Goal: Task Accomplishment & Management: Manage account settings

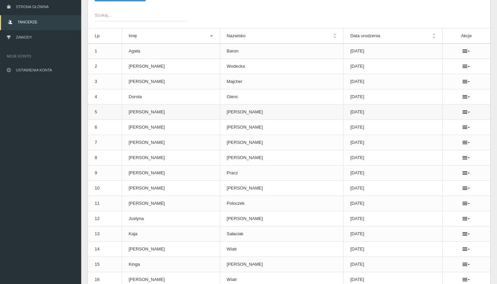
scroll to position [65, 0]
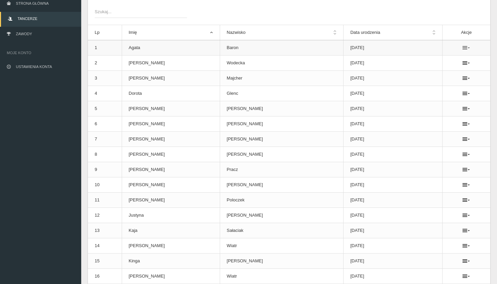
click at [462, 46] on icon at bounding box center [465, 47] width 7 height 5
click at [438, 62] on link "Usuń" at bounding box center [426, 60] width 68 height 12
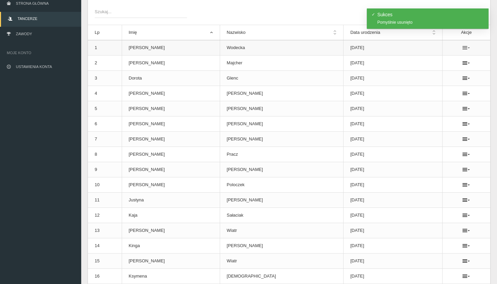
click at [462, 47] on icon at bounding box center [465, 47] width 7 height 5
click at [444, 64] on link "Usuń" at bounding box center [426, 60] width 68 height 12
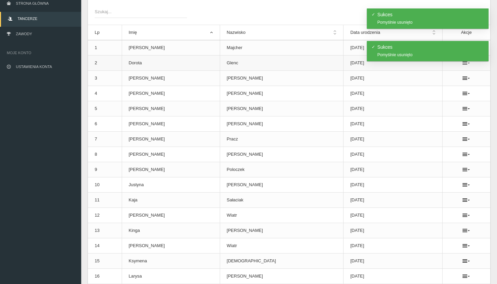
click at [462, 65] on icon at bounding box center [465, 62] width 7 height 5
click at [441, 76] on link "Usuń" at bounding box center [426, 75] width 68 height 12
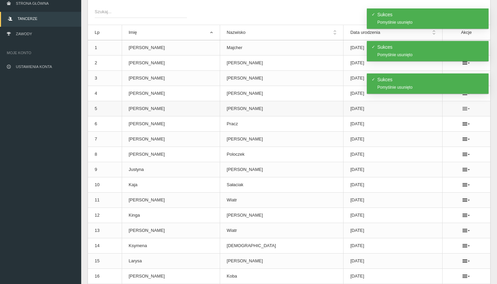
click at [462, 106] on icon at bounding box center [465, 108] width 7 height 5
click at [428, 121] on link "Usuń" at bounding box center [426, 121] width 68 height 12
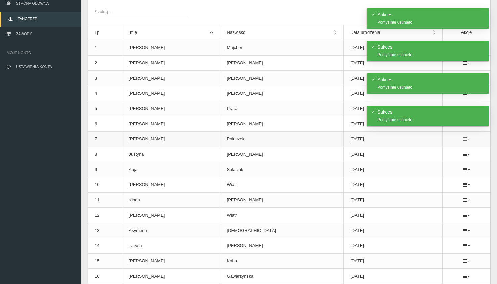
click at [462, 137] on icon at bounding box center [465, 138] width 7 height 5
click at [438, 151] on link "Usuń" at bounding box center [426, 151] width 68 height 12
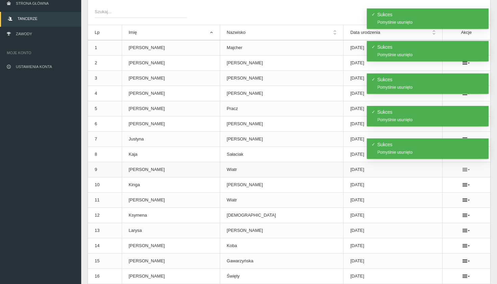
click at [462, 169] on icon at bounding box center [465, 169] width 7 height 5
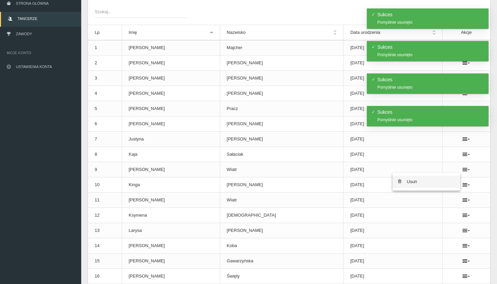
click at [442, 178] on link "Usuń" at bounding box center [426, 181] width 68 height 12
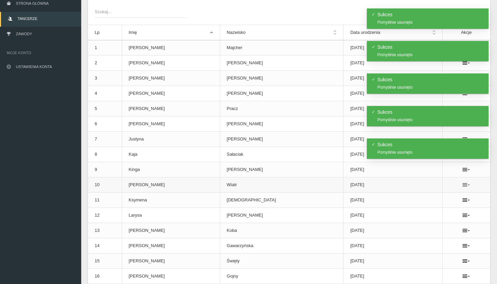
click at [462, 183] on icon at bounding box center [465, 184] width 7 height 5
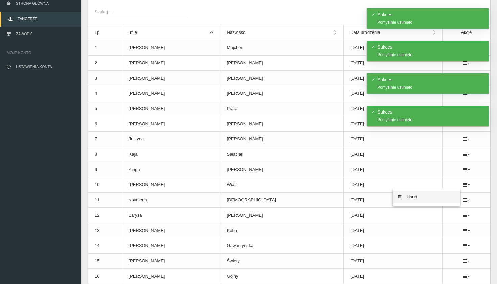
click at [433, 199] on link "Usuń" at bounding box center [426, 197] width 68 height 12
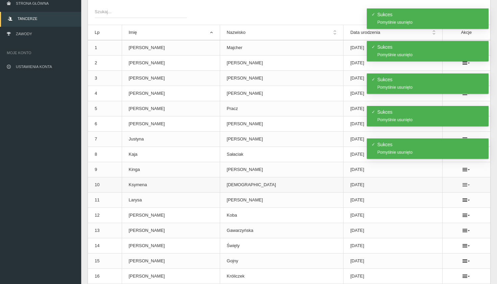
click at [462, 185] on icon at bounding box center [465, 184] width 7 height 5
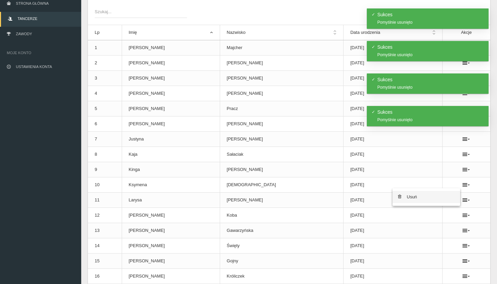
click at [440, 194] on link "Usuń" at bounding box center [426, 197] width 68 height 12
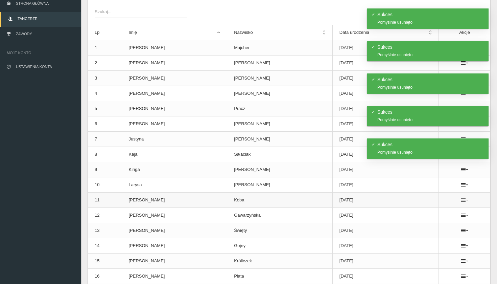
click at [461, 199] on icon at bounding box center [464, 199] width 7 height 5
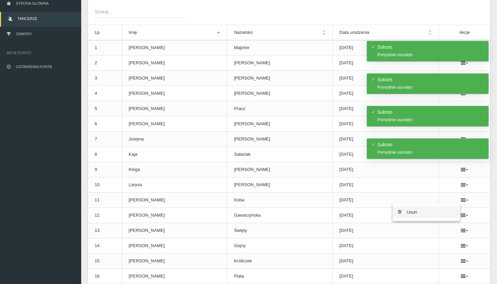
click at [436, 214] on link "Usuń" at bounding box center [426, 212] width 68 height 12
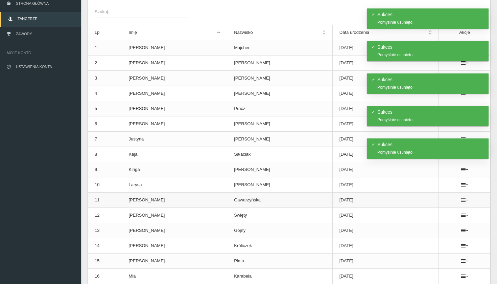
click at [461, 198] on icon at bounding box center [464, 199] width 7 height 5
click at [434, 213] on link "Usuń" at bounding box center [426, 212] width 68 height 12
click at [461, 199] on icon at bounding box center [464, 199] width 7 height 5
click at [438, 211] on link "Usuń" at bounding box center [426, 212] width 68 height 12
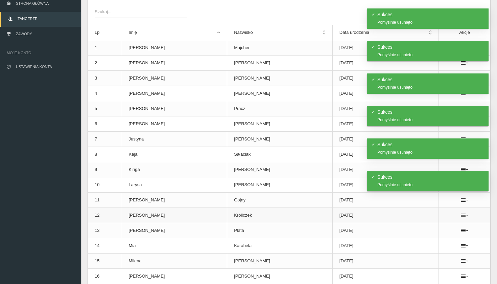
click at [461, 214] on icon at bounding box center [464, 214] width 7 height 5
click at [428, 231] on link "Usuń" at bounding box center [426, 227] width 68 height 12
click at [461, 230] on icon at bounding box center [464, 230] width 7 height 5
click at [440, 243] on link "Usuń" at bounding box center [426, 242] width 68 height 12
click at [462, 230] on icon at bounding box center [464, 230] width 7 height 5
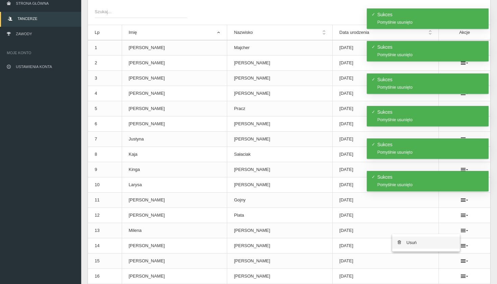
click at [437, 243] on link "Usuń" at bounding box center [426, 242] width 68 height 12
click at [461, 231] on icon at bounding box center [464, 230] width 7 height 5
click at [433, 240] on link "Usuń" at bounding box center [426, 242] width 68 height 12
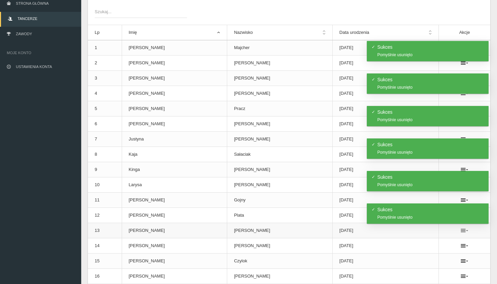
click at [461, 231] on icon at bounding box center [464, 230] width 7 height 5
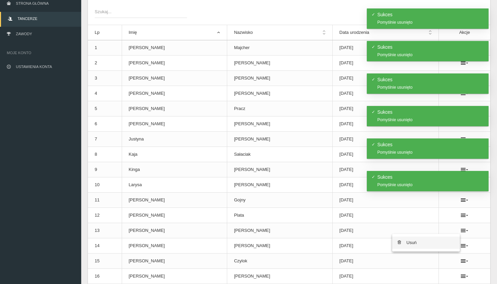
click at [436, 243] on link "Usuń" at bounding box center [426, 242] width 68 height 12
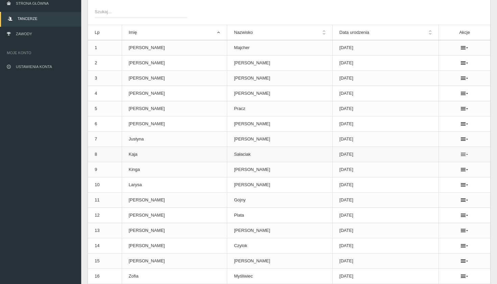
click at [461, 152] on icon at bounding box center [464, 153] width 7 height 5
click at [432, 169] on link "Usuń" at bounding box center [426, 166] width 68 height 12
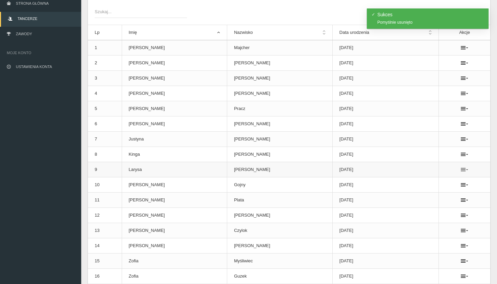
click at [461, 169] on icon at bounding box center [464, 169] width 7 height 5
click at [434, 185] on link "Usuń" at bounding box center [426, 181] width 68 height 12
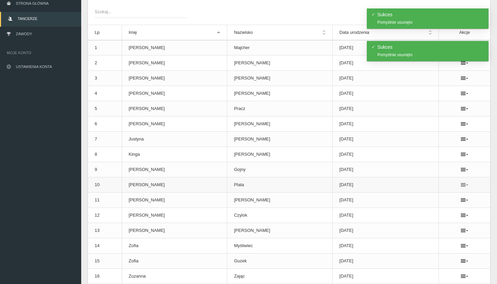
click at [461, 183] on icon at bounding box center [464, 184] width 7 height 5
click at [433, 201] on link "Usuń" at bounding box center [426, 197] width 68 height 12
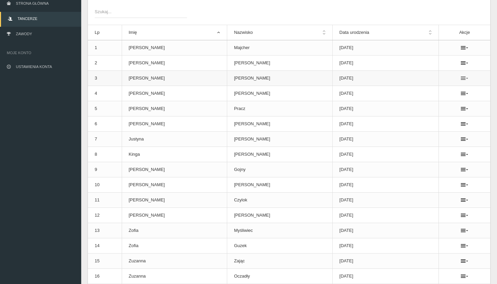
click at [461, 77] on icon at bounding box center [464, 77] width 7 height 5
click at [428, 90] on link "Usuń" at bounding box center [426, 90] width 68 height 12
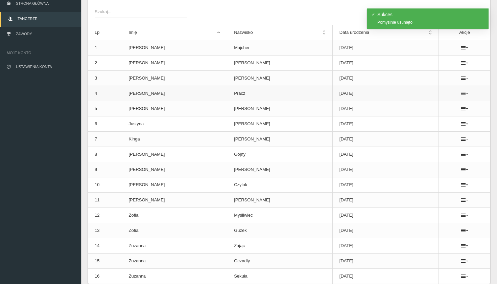
click at [461, 95] on icon at bounding box center [464, 93] width 7 height 5
click at [439, 108] on link "Usuń" at bounding box center [426, 105] width 68 height 12
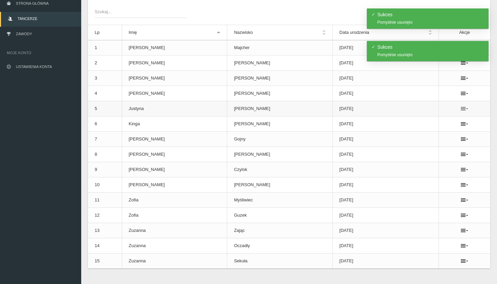
click at [461, 109] on icon at bounding box center [464, 108] width 7 height 5
click at [440, 120] on link "Usuń" at bounding box center [426, 121] width 68 height 12
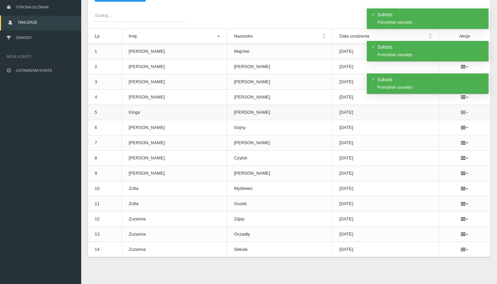
click at [461, 114] on icon at bounding box center [464, 112] width 7 height 5
drag, startPoint x: 437, startPoint y: 128, endPoint x: 309, endPoint y: 140, distance: 128.3
click at [437, 128] on link "Usuń" at bounding box center [426, 124] width 68 height 12
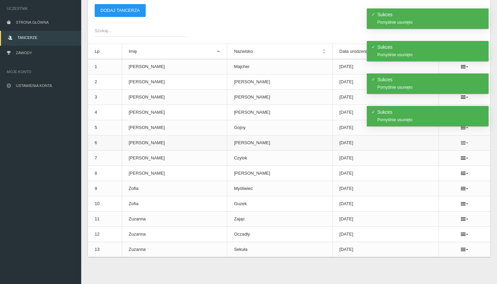
click at [461, 142] on icon at bounding box center [464, 142] width 7 height 5
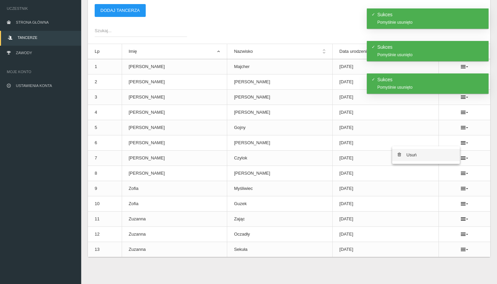
click at [432, 157] on link "Usuń" at bounding box center [426, 155] width 68 height 12
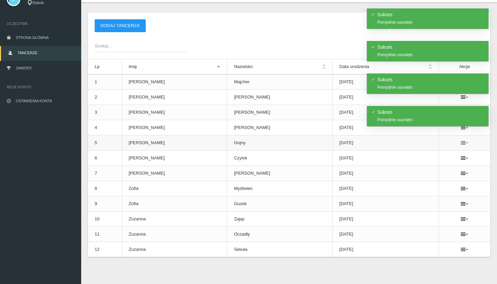
click at [461, 142] on icon at bounding box center [464, 142] width 7 height 5
click at [441, 155] on link "Usuń" at bounding box center [426, 155] width 68 height 12
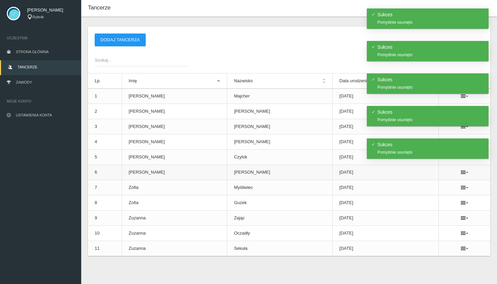
click at [460, 176] on td at bounding box center [464, 172] width 51 height 15
click at [461, 171] on icon at bounding box center [464, 171] width 7 height 5
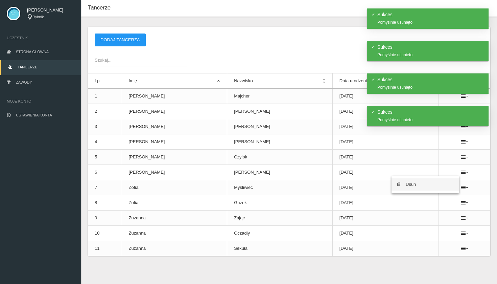
click at [433, 188] on link "Usuń" at bounding box center [425, 184] width 68 height 12
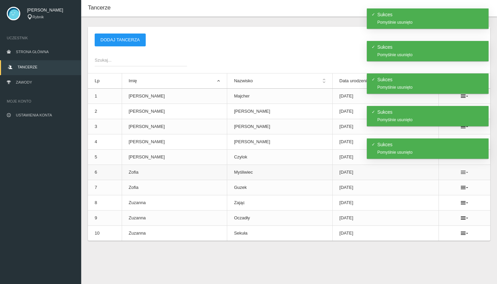
click at [461, 172] on icon at bounding box center [464, 171] width 7 height 5
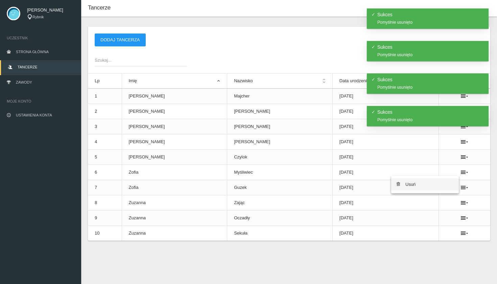
click at [430, 181] on link "Usuń" at bounding box center [425, 184] width 68 height 12
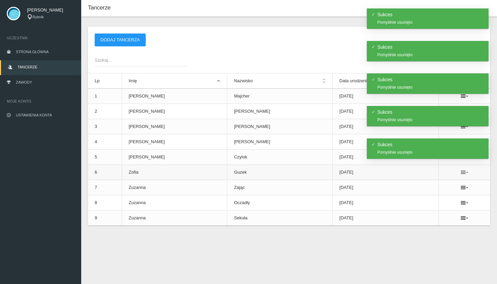
click at [461, 172] on icon at bounding box center [464, 171] width 7 height 5
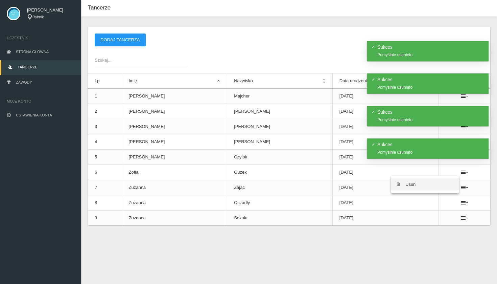
click at [431, 186] on link "Usuń" at bounding box center [425, 184] width 68 height 12
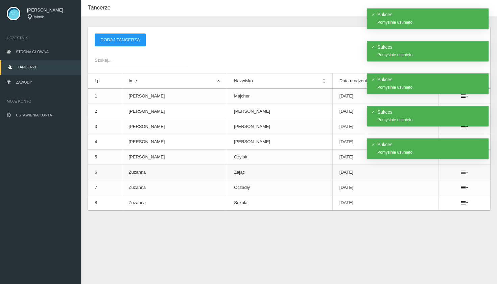
click at [461, 172] on icon at bounding box center [464, 171] width 7 height 5
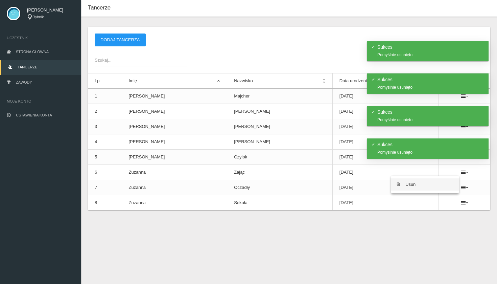
click at [439, 184] on link "Usuń" at bounding box center [425, 184] width 68 height 12
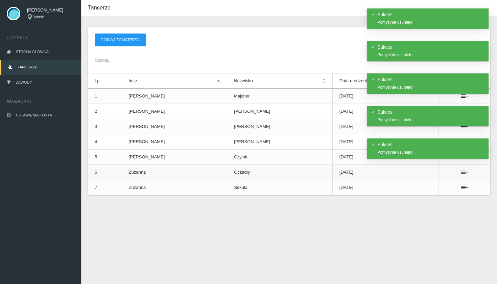
click at [461, 173] on icon at bounding box center [464, 171] width 7 height 5
click at [443, 183] on link "Usuń" at bounding box center [425, 184] width 68 height 12
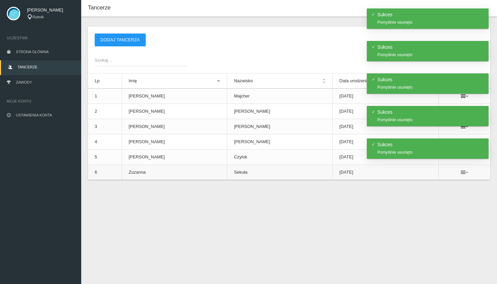
click at [461, 173] on icon at bounding box center [464, 171] width 7 height 5
click at [433, 183] on link "Usuń" at bounding box center [425, 184] width 68 height 12
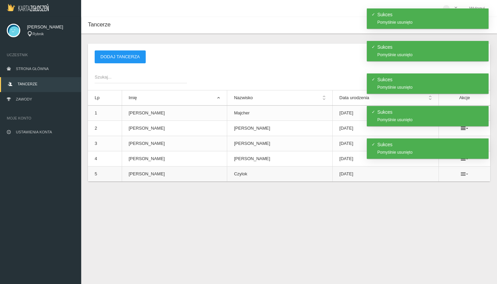
scroll to position [0, 0]
click at [461, 174] on icon at bounding box center [464, 173] width 7 height 5
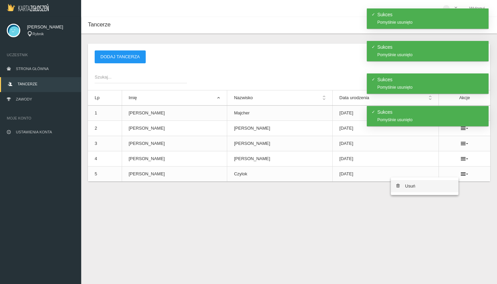
click at [431, 189] on link "Usuń" at bounding box center [425, 186] width 68 height 12
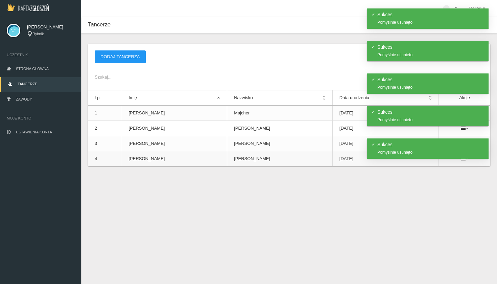
click at [461, 160] on icon at bounding box center [464, 158] width 7 height 5
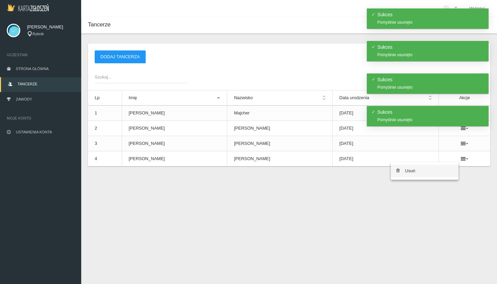
click at [443, 167] on link "Usuń" at bounding box center [425, 171] width 68 height 12
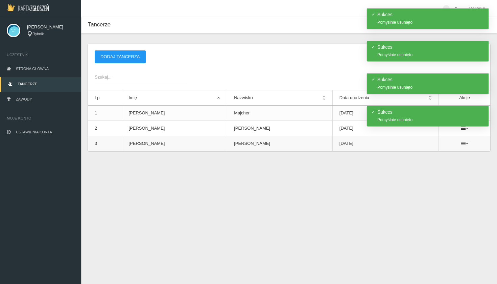
click at [461, 143] on icon at bounding box center [464, 143] width 7 height 5
click at [431, 159] on link "Usuń" at bounding box center [425, 155] width 68 height 12
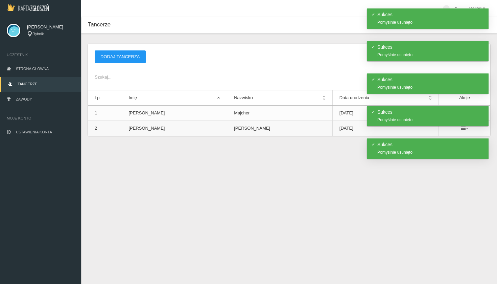
click at [461, 128] on icon at bounding box center [464, 127] width 7 height 5
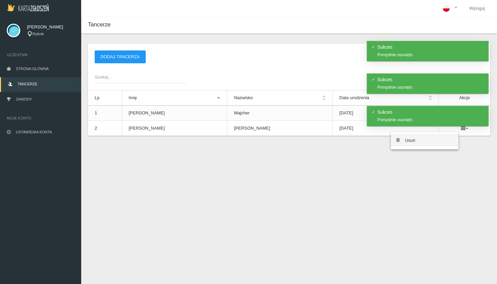
click at [412, 142] on link "Usuń" at bounding box center [425, 140] width 68 height 12
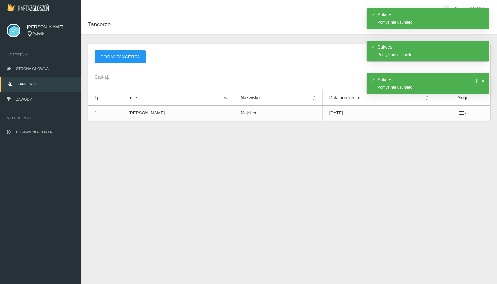
click at [483, 94] on div "Sukces Pomyślnie usunięto" at bounding box center [428, 83] width 122 height 20
click at [460, 114] on icon at bounding box center [462, 112] width 7 height 5
click at [433, 129] on link "Usuń" at bounding box center [425, 125] width 68 height 12
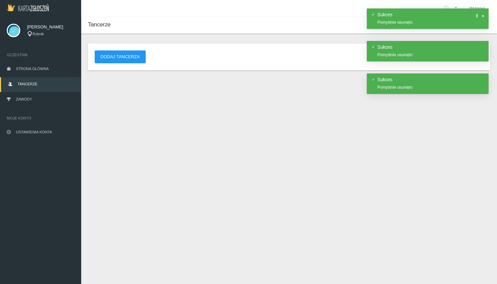
click at [484, 16] on span at bounding box center [482, 15] width 3 height 3
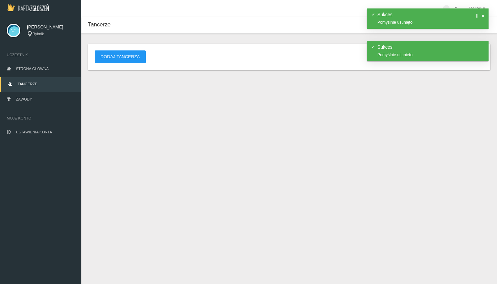
click at [483, 15] on span at bounding box center [482, 15] width 3 height 3
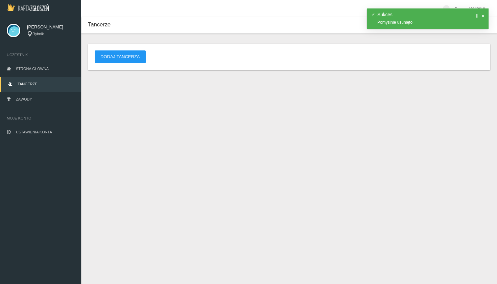
click at [483, 17] on span at bounding box center [482, 15] width 3 height 3
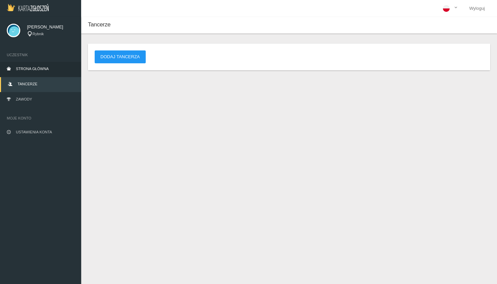
click at [36, 66] on link "Strona główna" at bounding box center [40, 69] width 81 height 15
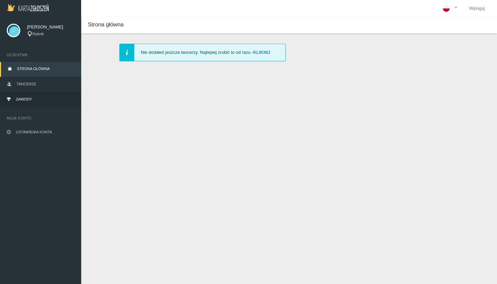
click at [47, 96] on link "Zawody" at bounding box center [40, 99] width 81 height 15
